Goal: Check status: Check status

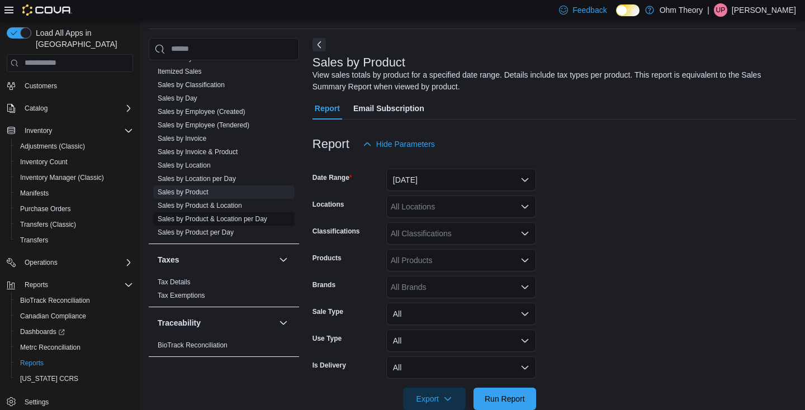
scroll to position [820, 0]
click at [191, 92] on span "Sales by Day" at bounding box center [223, 98] width 141 height 13
click at [190, 103] on span "Sales by Day" at bounding box center [223, 98] width 141 height 13
click at [190, 99] on link "Sales by Day" at bounding box center [178, 99] width 40 height 8
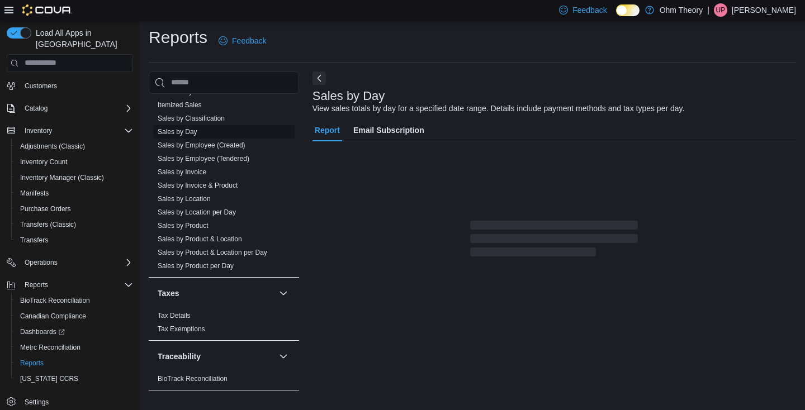
scroll to position [3, 0]
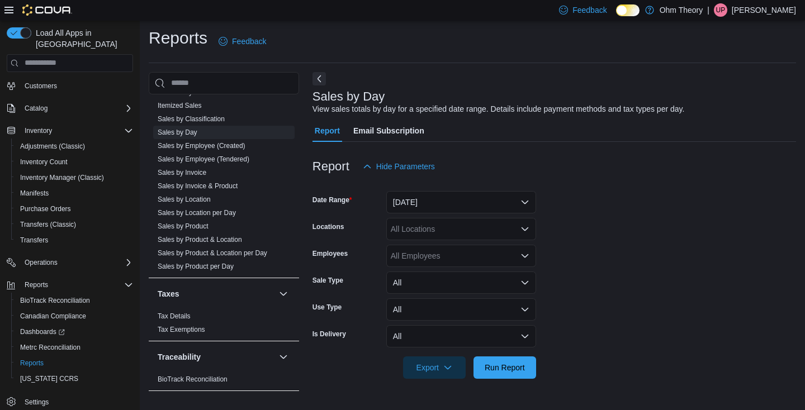
click at [441, 201] on button "[DATE]" at bounding box center [461, 202] width 150 height 22
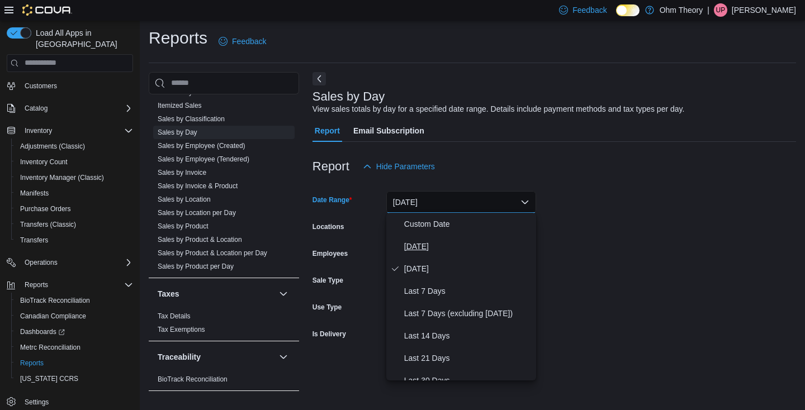
click at [423, 246] on span "[DATE]" at bounding box center [467, 246] width 127 height 13
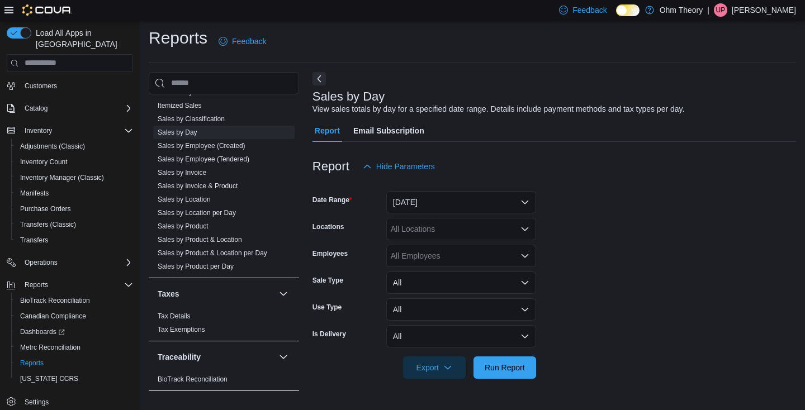
click at [516, 380] on div at bounding box center [555, 385] width 484 height 13
click at [520, 363] on span "Run Report" at bounding box center [505, 367] width 40 height 11
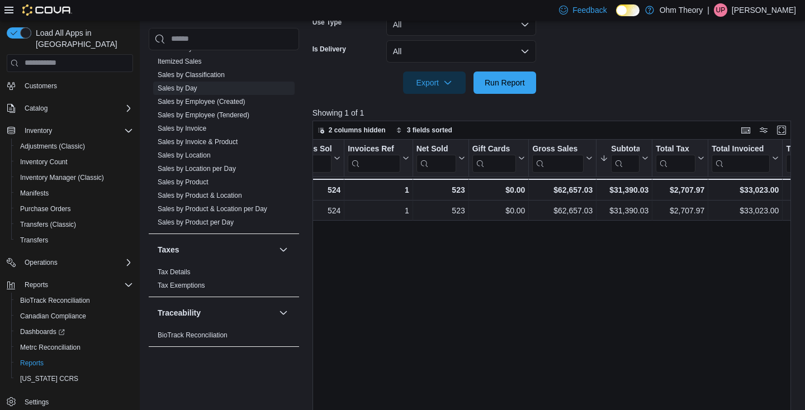
scroll to position [0, 86]
